Goal: Information Seeking & Learning: Learn about a topic

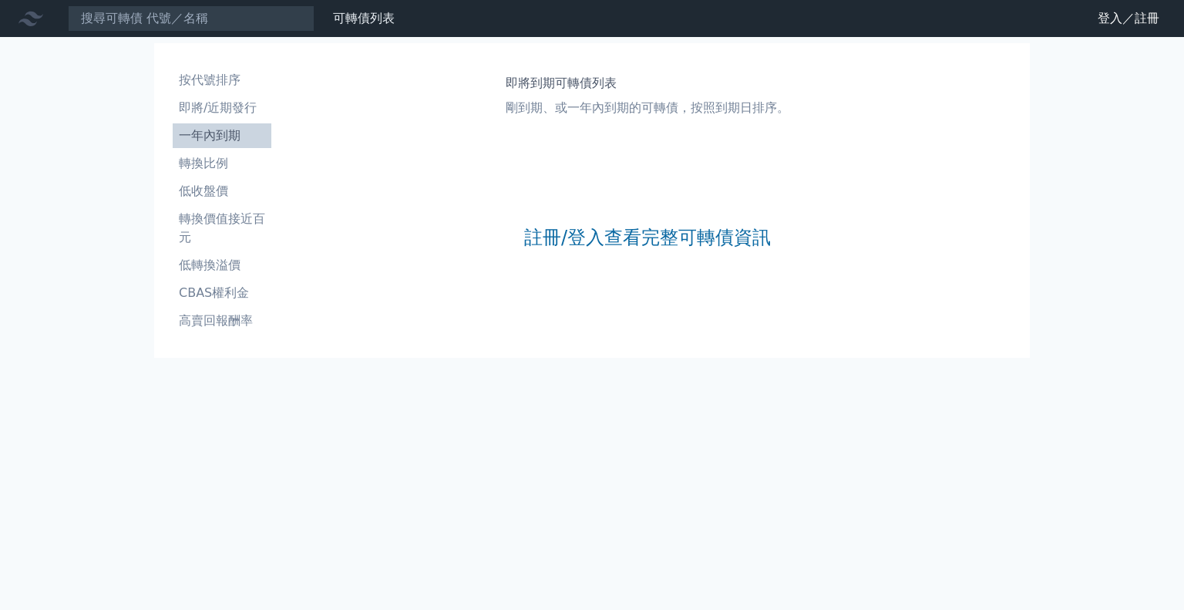
click at [223, 132] on li "一年內到期" at bounding box center [222, 135] width 99 height 18
click at [237, 108] on li "即將/近期發行" at bounding box center [222, 108] width 99 height 18
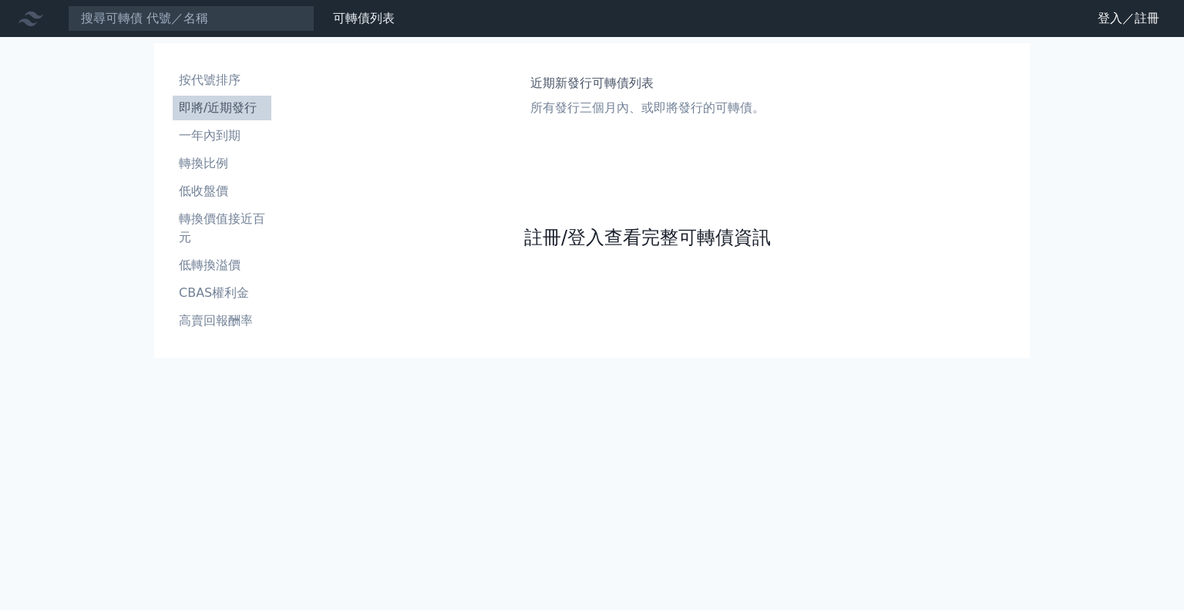
click at [604, 240] on link "註冊/登入查看完整可轉債資訊" at bounding box center [647, 237] width 247 height 25
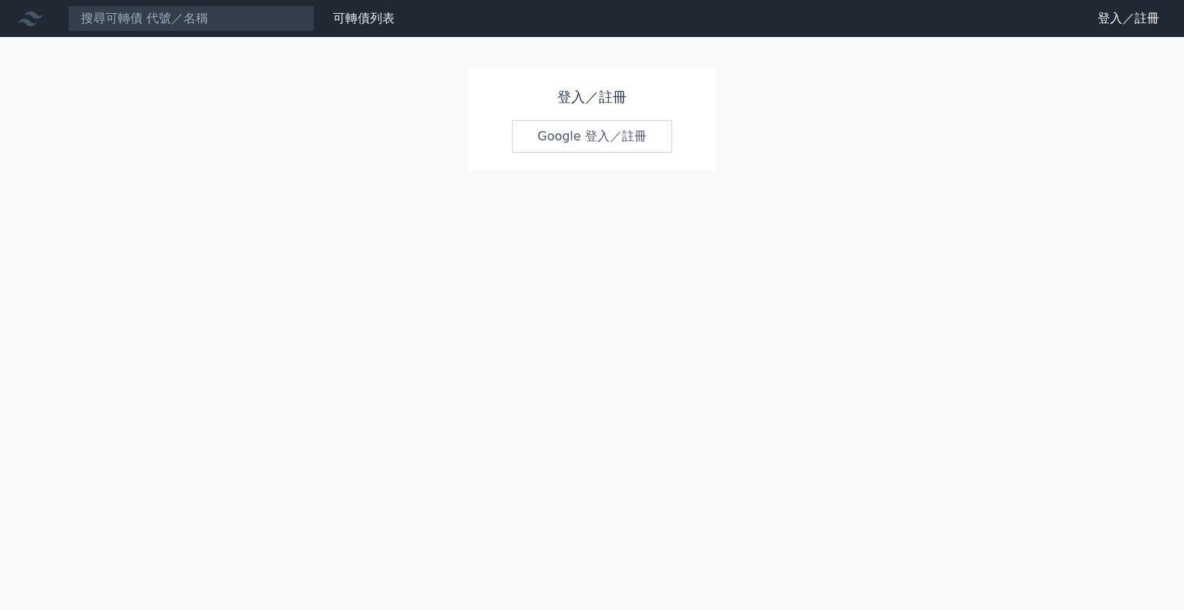
click at [579, 138] on link "Google 登入／註冊" at bounding box center [592, 136] width 160 height 32
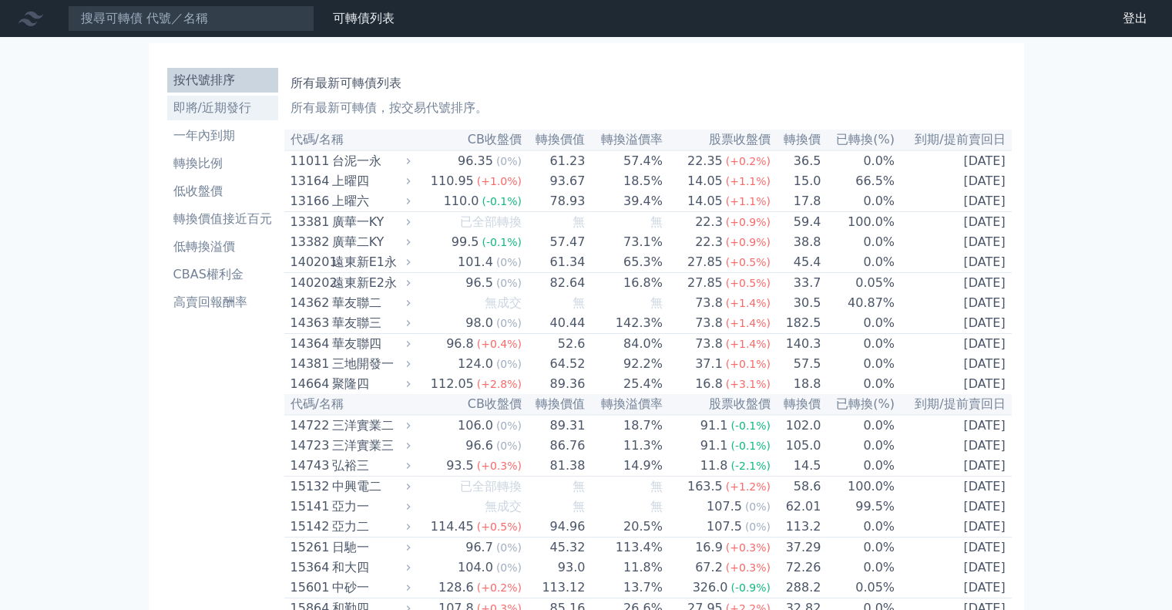
click at [230, 106] on li "即將/近期發行" at bounding box center [222, 108] width 111 height 18
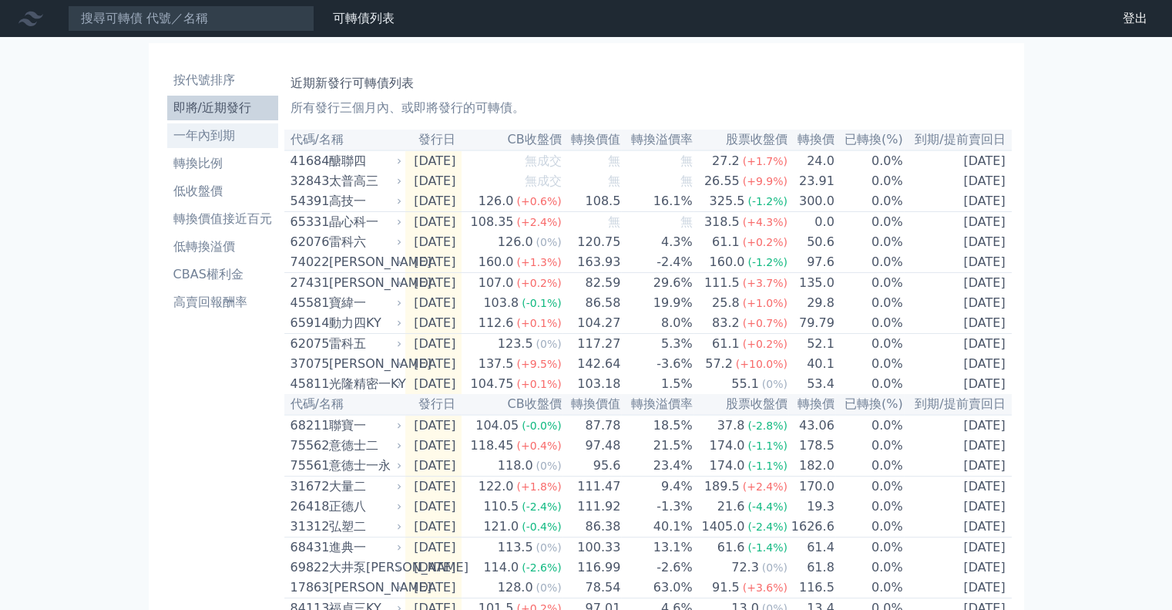
click at [216, 141] on li "一年內到期" at bounding box center [222, 135] width 111 height 18
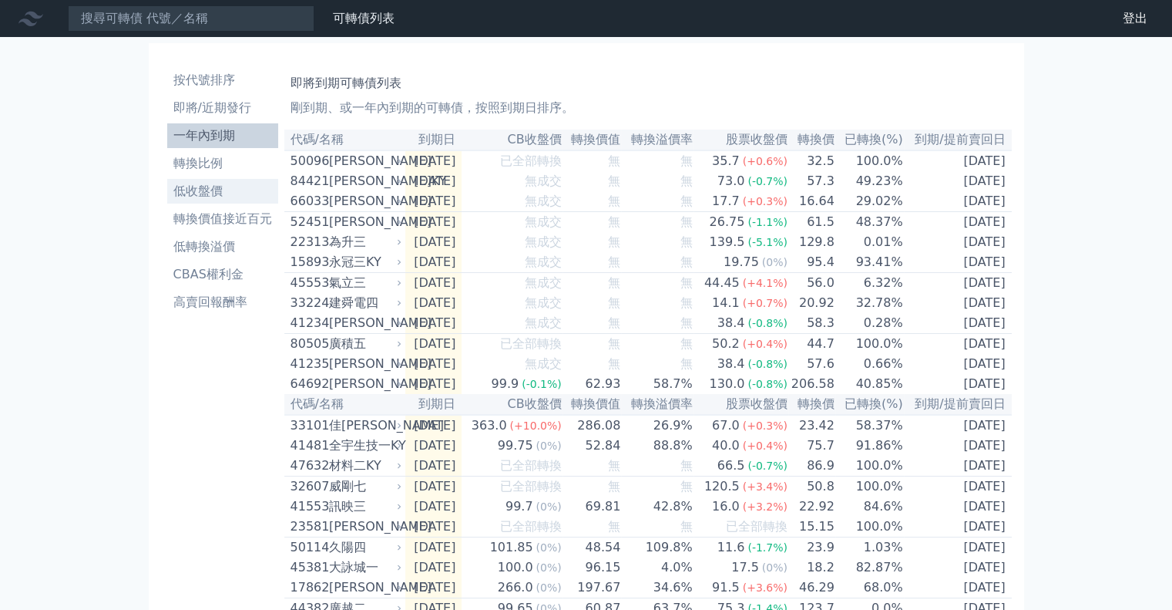
click at [203, 190] on li "低收盤價" at bounding box center [222, 191] width 111 height 18
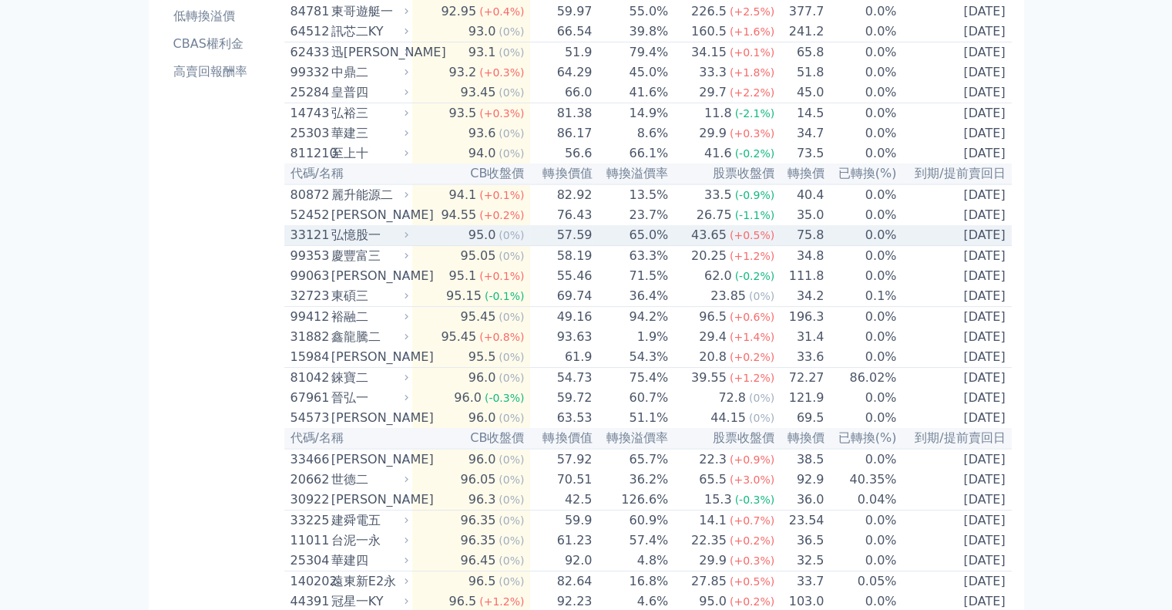
scroll to position [231, 0]
